Goal: Check status: Check status

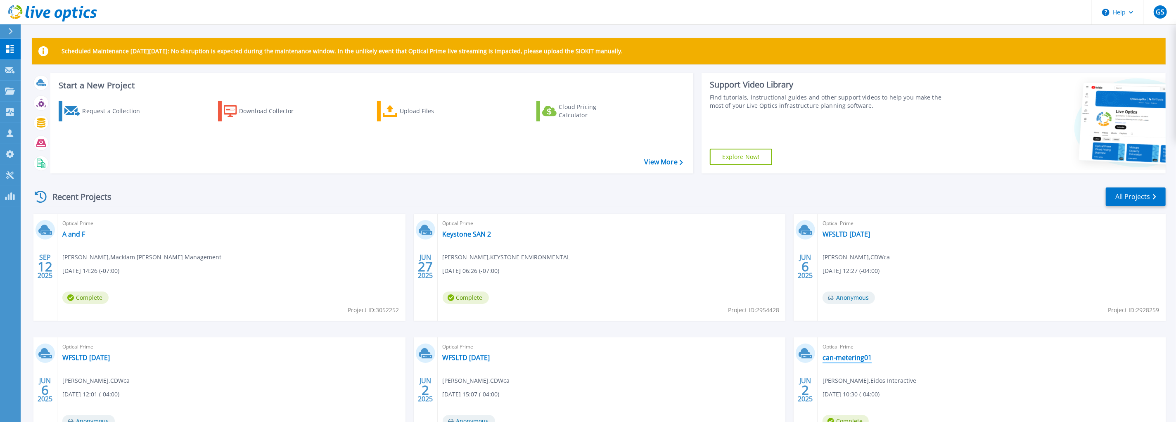
click at [842, 358] on link "can-metering01" at bounding box center [847, 357] width 49 height 8
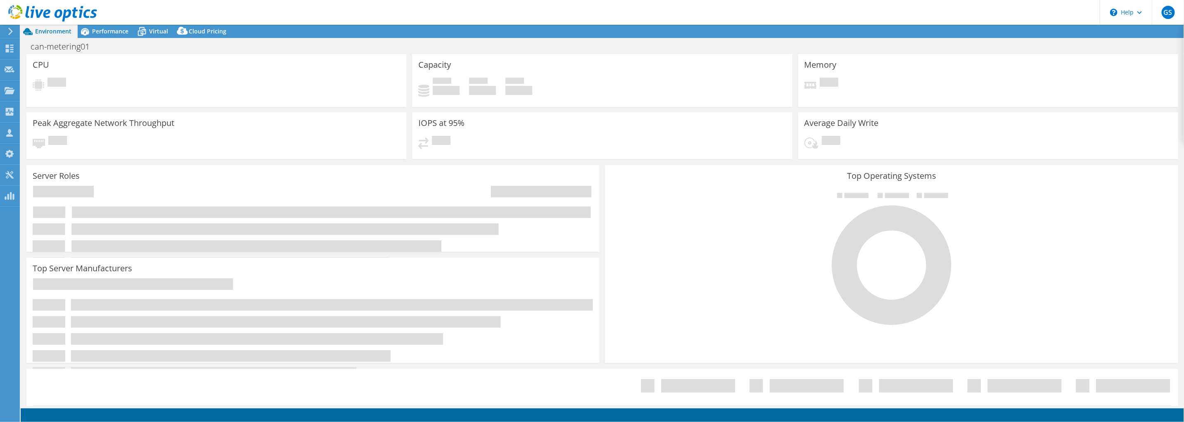
select select "[GEOGRAPHIC_DATA]"
select select "USD"
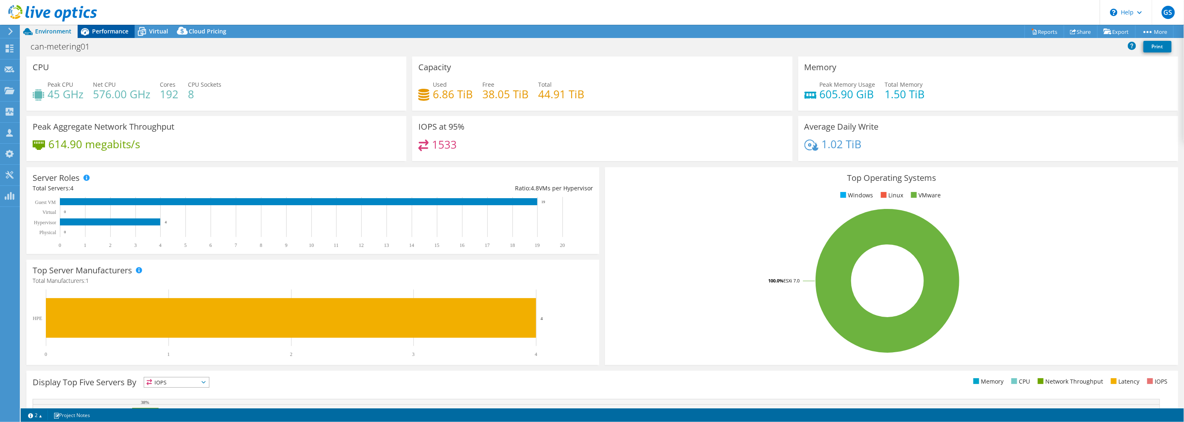
click at [95, 34] on span "Performance" at bounding box center [110, 31] width 36 height 8
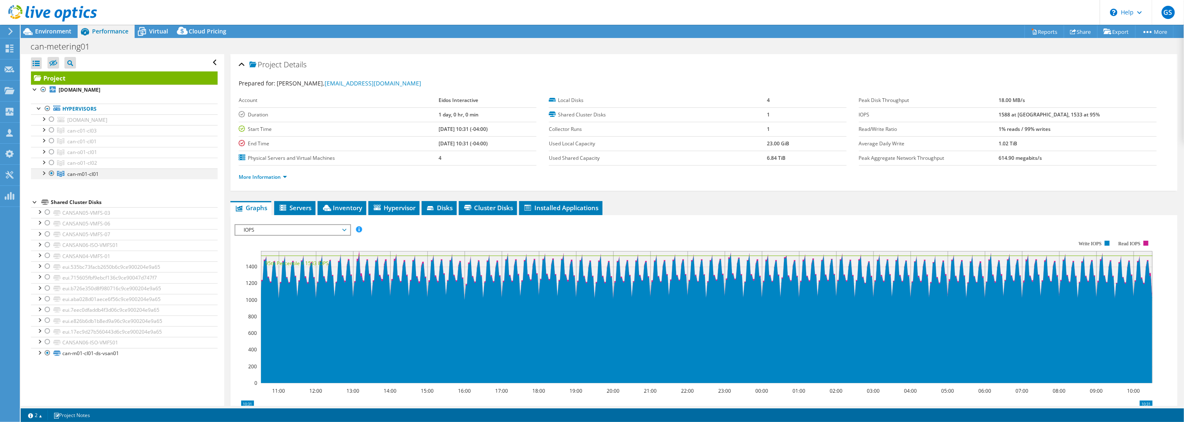
click at [43, 173] on div at bounding box center [43, 172] width 8 height 8
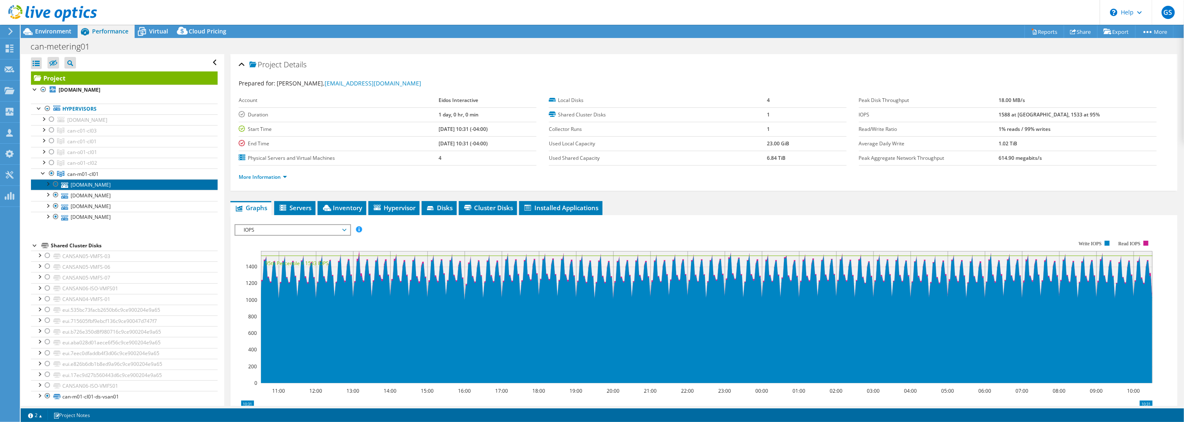
click at [95, 185] on link "[DOMAIN_NAME]" at bounding box center [124, 184] width 187 height 11
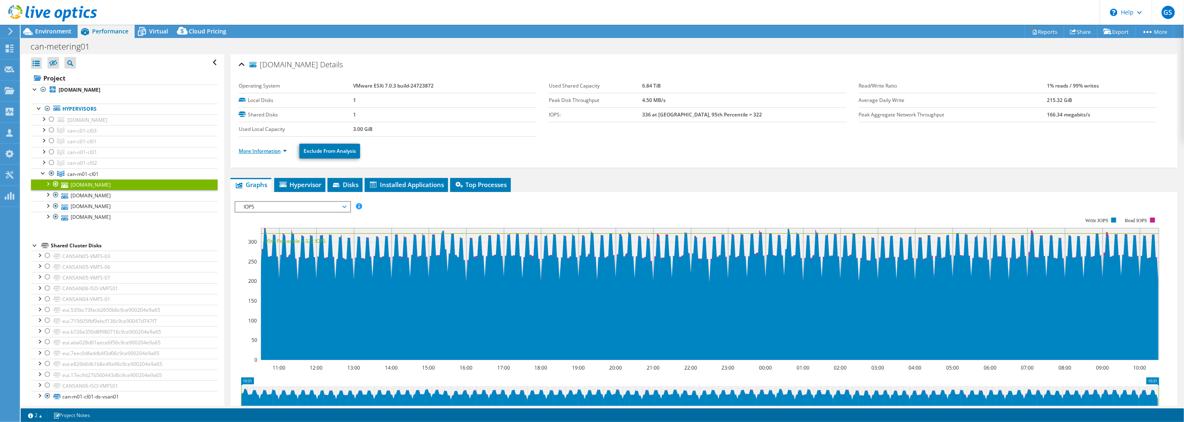
click at [271, 151] on link "More Information" at bounding box center [263, 150] width 48 height 7
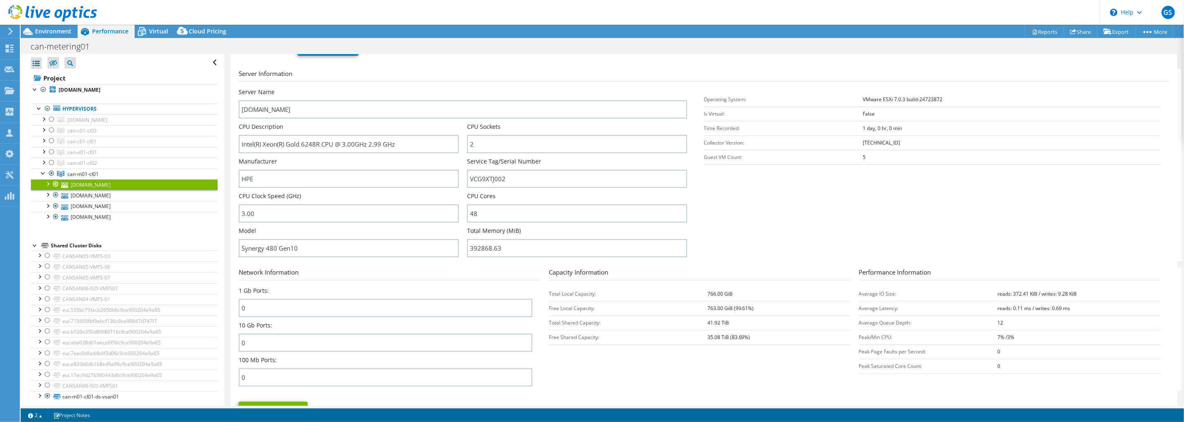
scroll to position [51, 0]
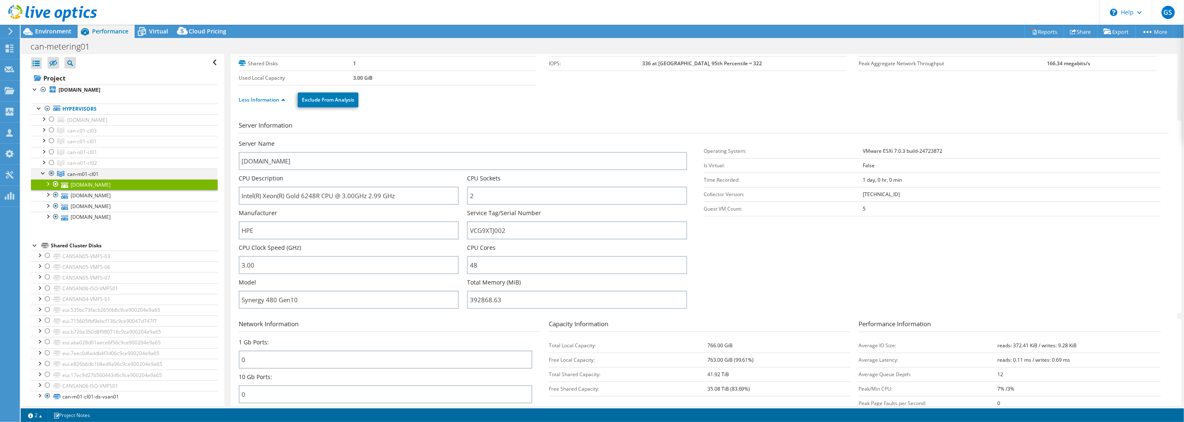
click at [52, 173] on div at bounding box center [51, 173] width 8 height 10
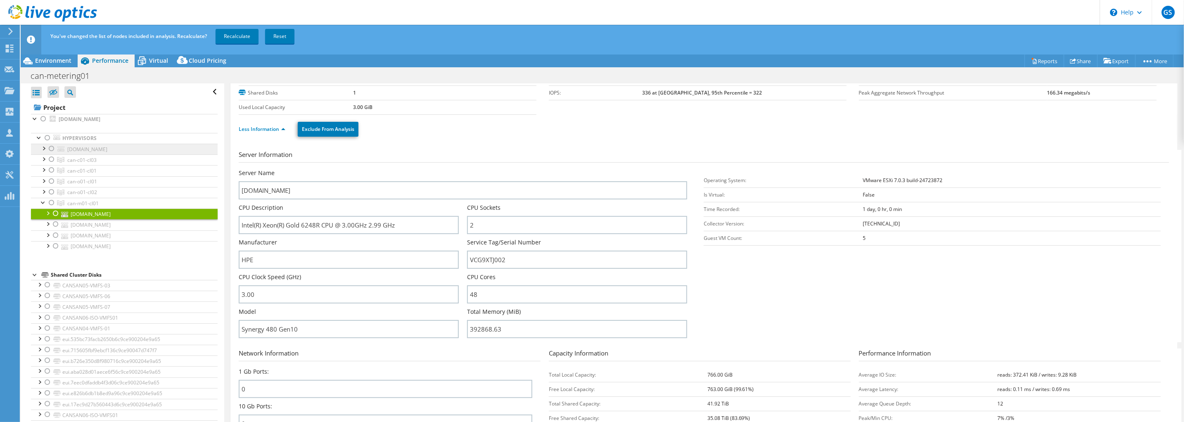
drag, startPoint x: 52, startPoint y: 149, endPoint x: 68, endPoint y: 146, distance: 16.8
click at [52, 149] on div at bounding box center [51, 149] width 8 height 10
click at [234, 37] on link "Recalculate" at bounding box center [237, 36] width 43 height 15
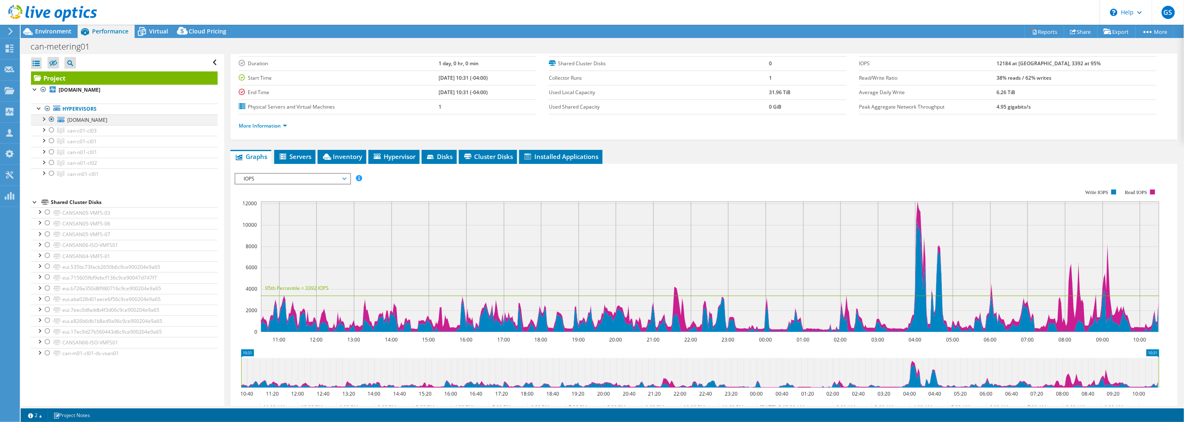
click at [46, 121] on div at bounding box center [43, 118] width 8 height 8
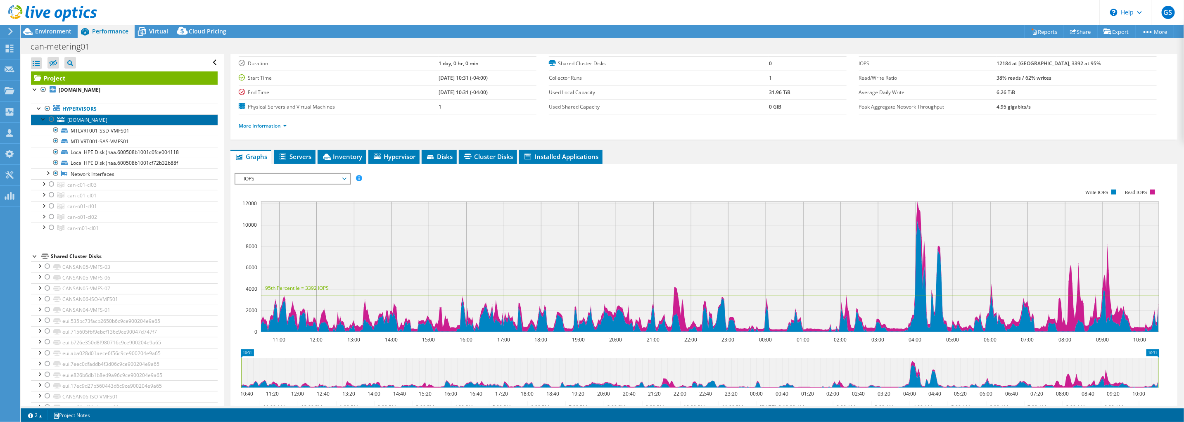
click at [90, 121] on span "[DOMAIN_NAME]" at bounding box center [87, 119] width 40 height 7
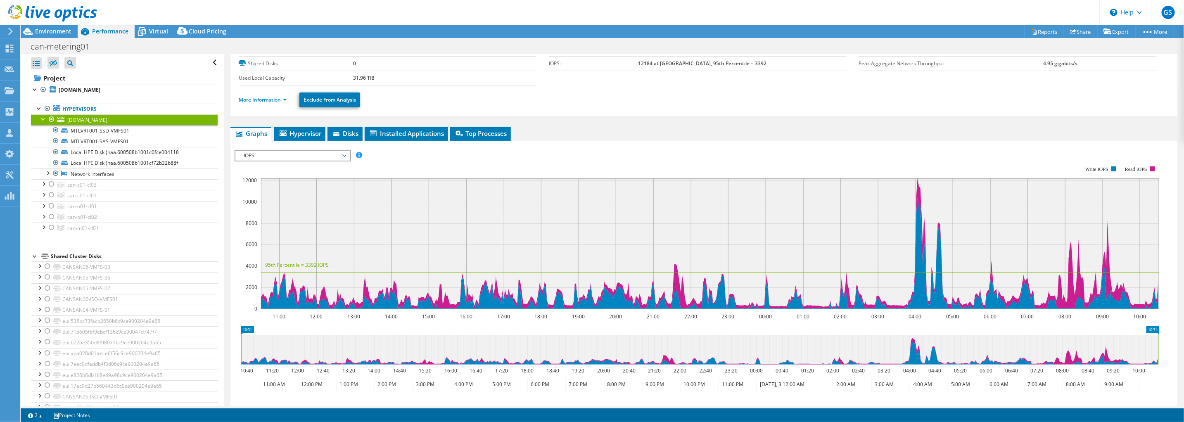
click at [267, 124] on div "[DOMAIN_NAME] Details Operating System VMware ESXi 7.0.3 build-24585291 Local D…" at bounding box center [703, 246] width 959 height 486
click at [266, 98] on link "More Information" at bounding box center [263, 99] width 48 height 7
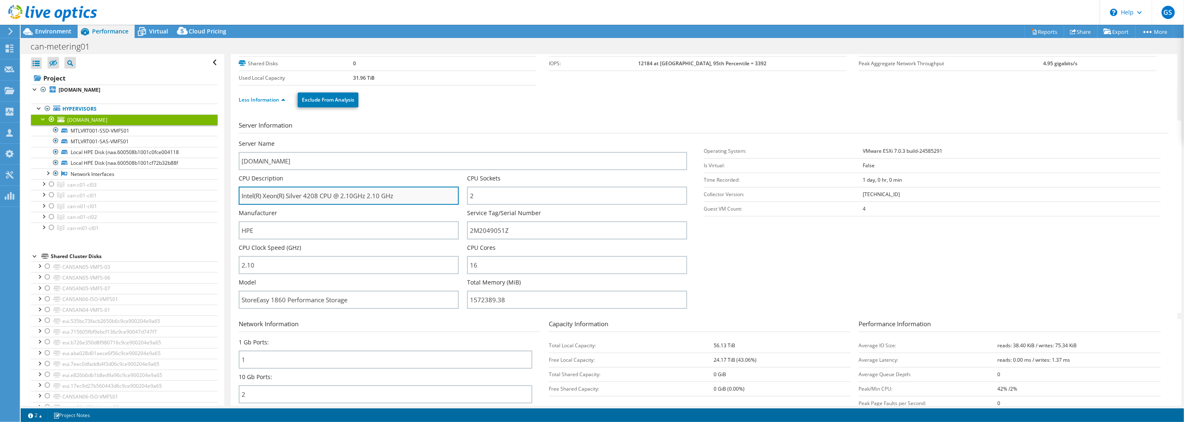
drag, startPoint x: 396, startPoint y: 193, endPoint x: 239, endPoint y: 194, distance: 157.3
click at [239, 194] on input "Intel(R) Xeon(R) Silver 4208 CPU @ 2.10GHz 2.10 GHz" at bounding box center [349, 196] width 220 height 18
